Goal: Information Seeking & Learning: Learn about a topic

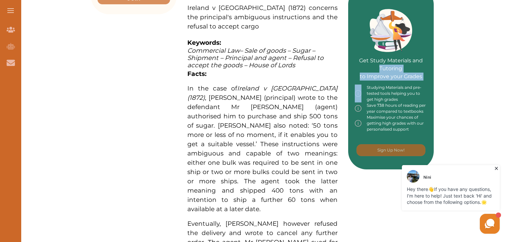
drag, startPoint x: 505, startPoint y: 95, endPoint x: 502, endPoint y: -2, distance: 97.5
type textarea "Get Study Materials and Tutoring to Improve your Grades"
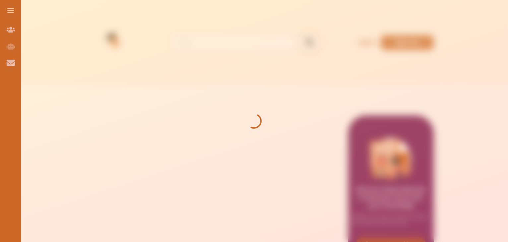
scroll to position [63, 0]
